Goal: Transaction & Acquisition: Purchase product/service

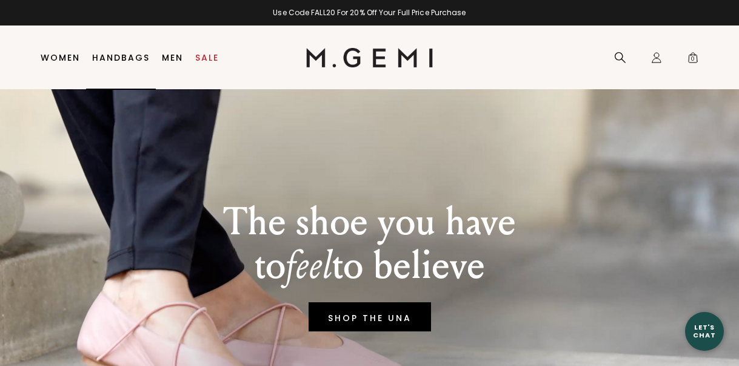
click at [130, 57] on link "Handbags" at bounding box center [121, 58] width 58 height 10
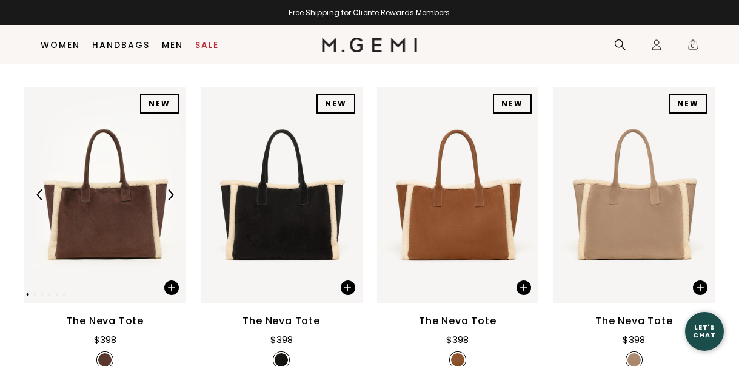
scroll to position [149, 0]
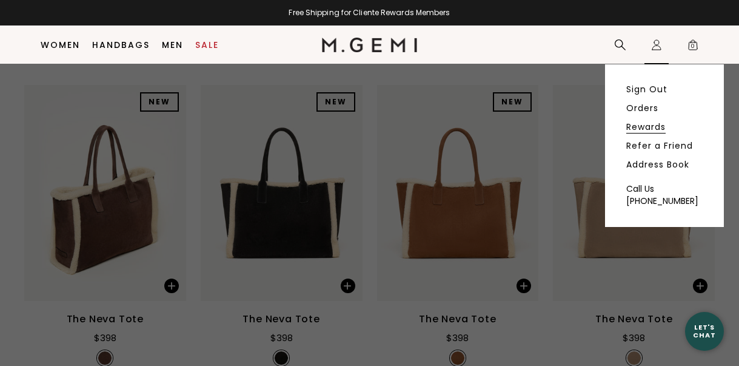
click at [637, 126] on link "Rewards" at bounding box center [645, 126] width 39 height 11
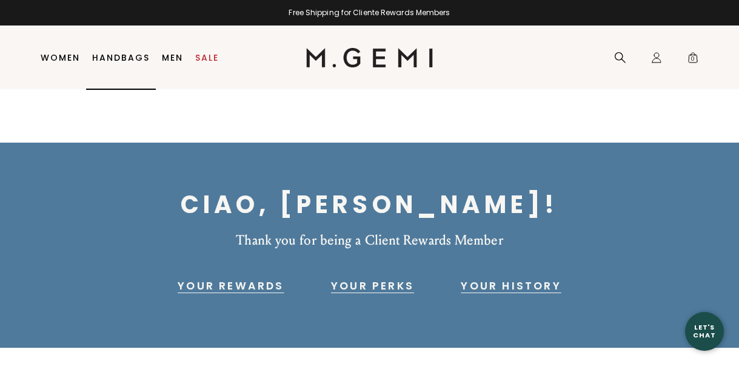
click at [127, 56] on link "Handbags" at bounding box center [121, 58] width 58 height 10
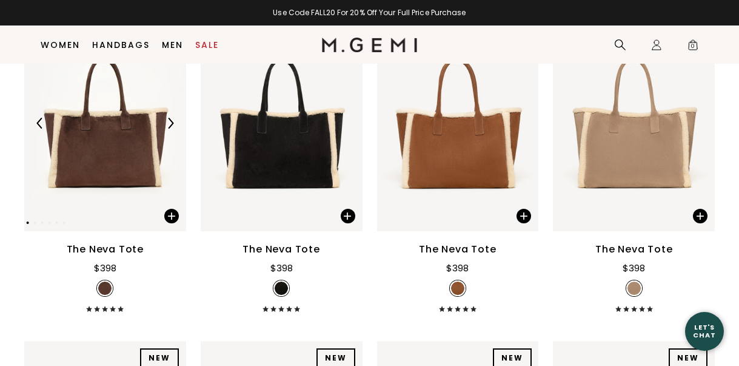
scroll to position [227, 0]
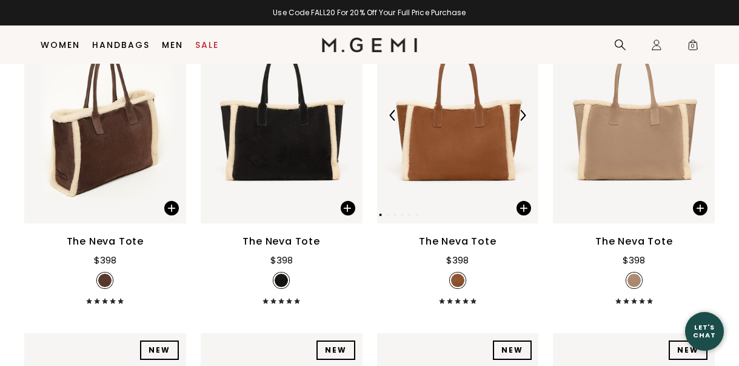
click at [446, 130] on img at bounding box center [458, 115] width 162 height 216
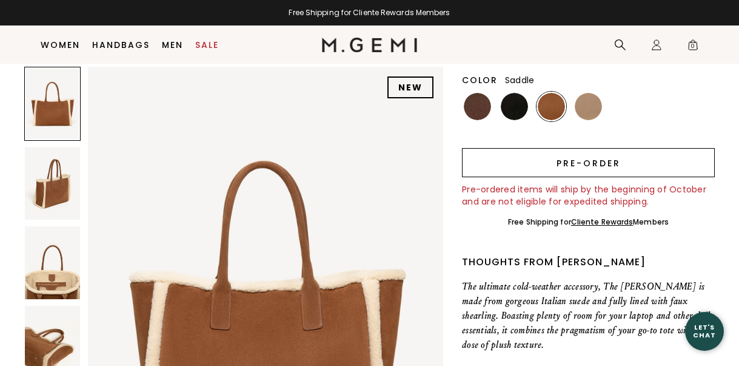
scroll to position [117, 0]
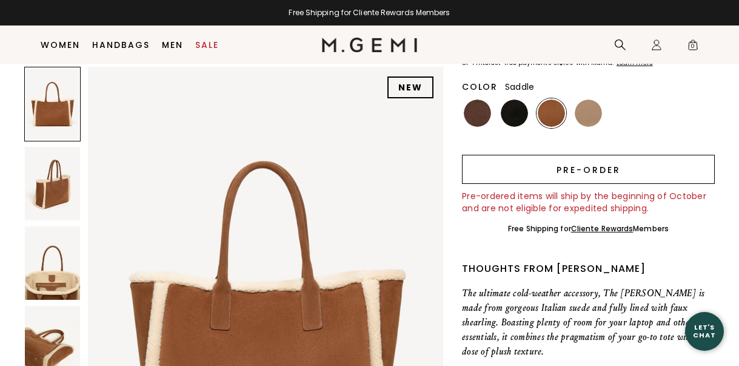
click at [563, 173] on button "Pre-order" at bounding box center [588, 169] width 253 height 29
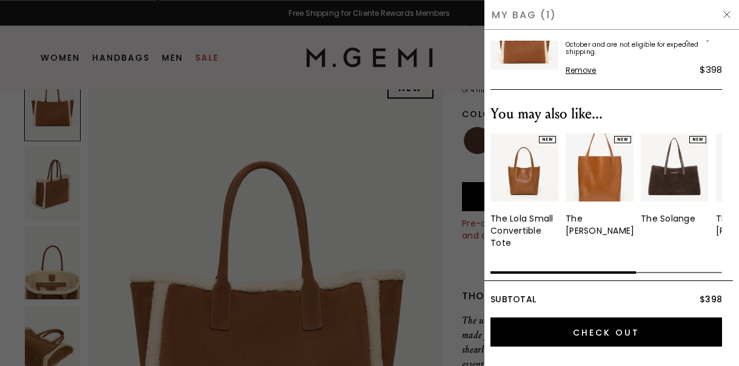
scroll to position [59, 0]
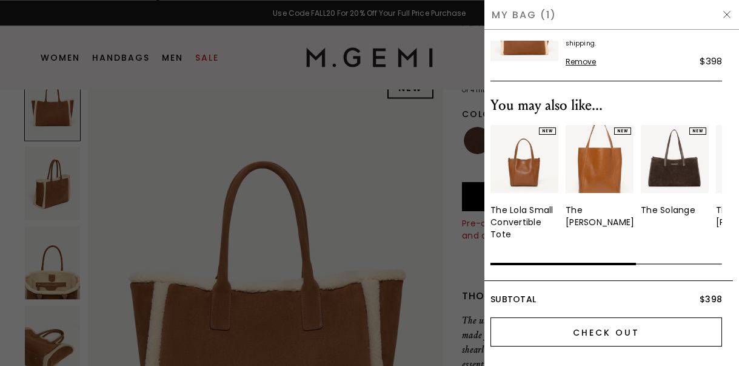
click at [614, 330] on input "Check Out" at bounding box center [607, 331] width 232 height 29
